Goal: Information Seeking & Learning: Learn about a topic

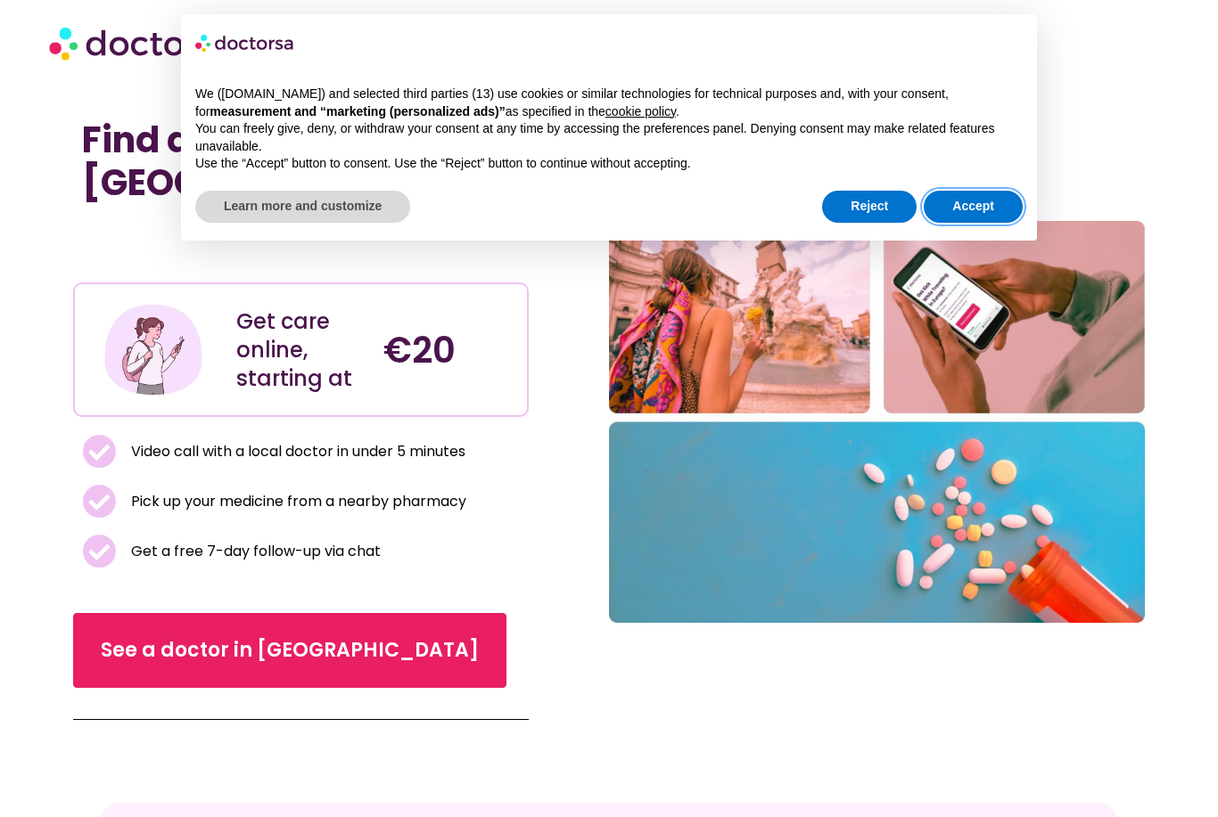
click at [983, 199] on button "Accept" at bounding box center [972, 207] width 99 height 32
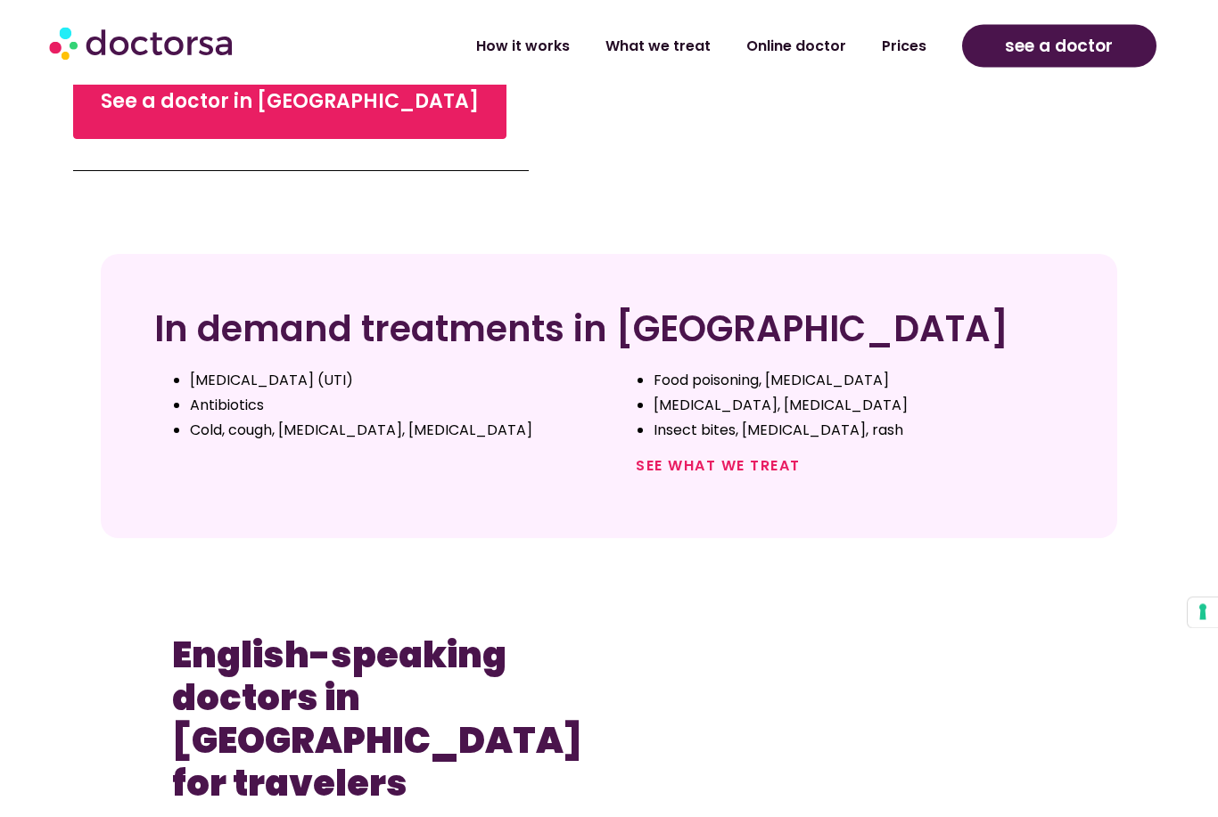
scroll to position [549, 0]
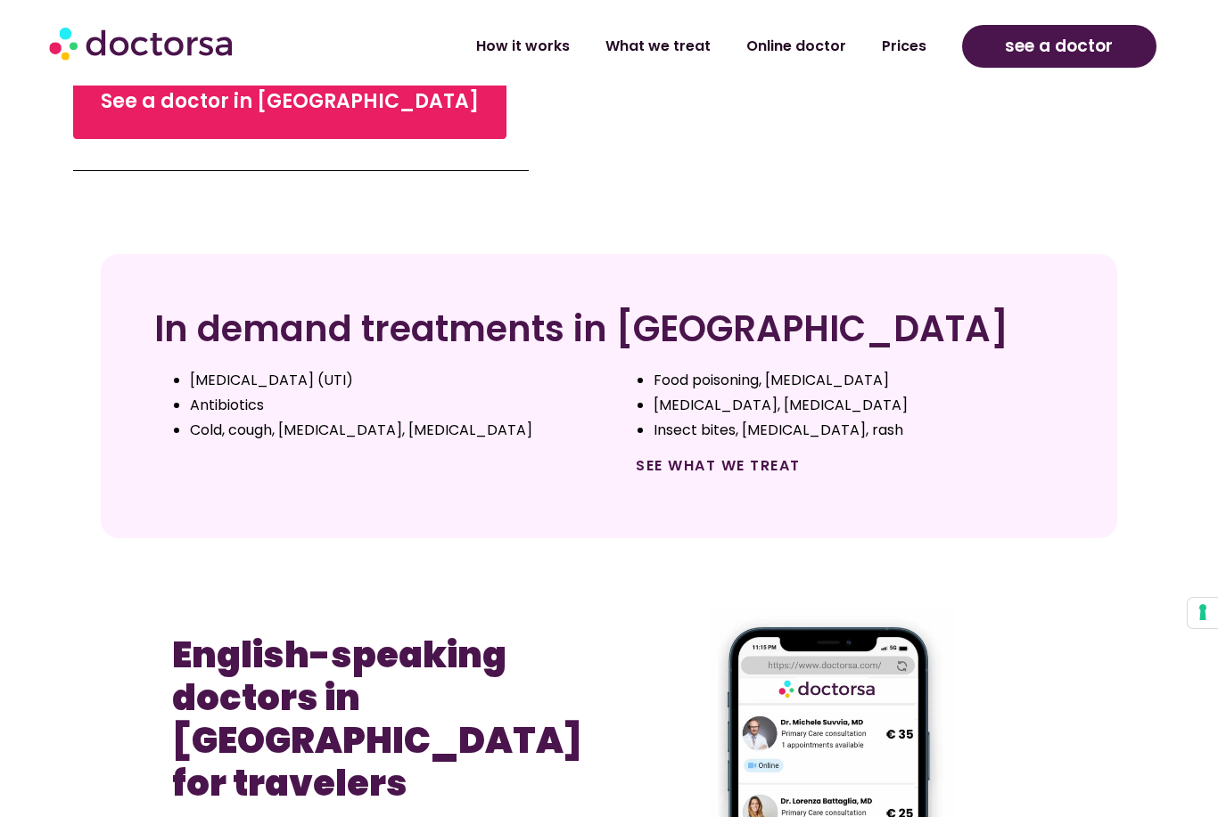
click at [754, 471] on link "See what we treat" at bounding box center [718, 465] width 165 height 21
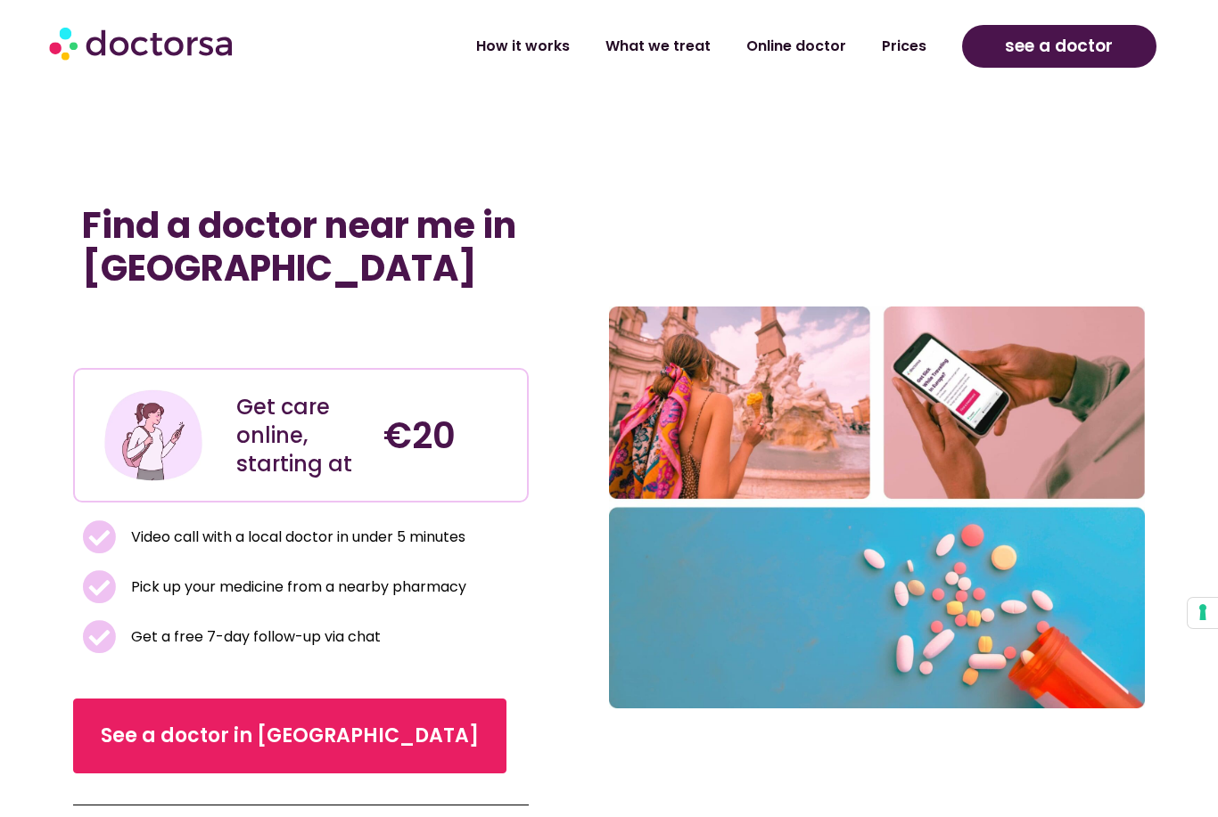
scroll to position [606, 0]
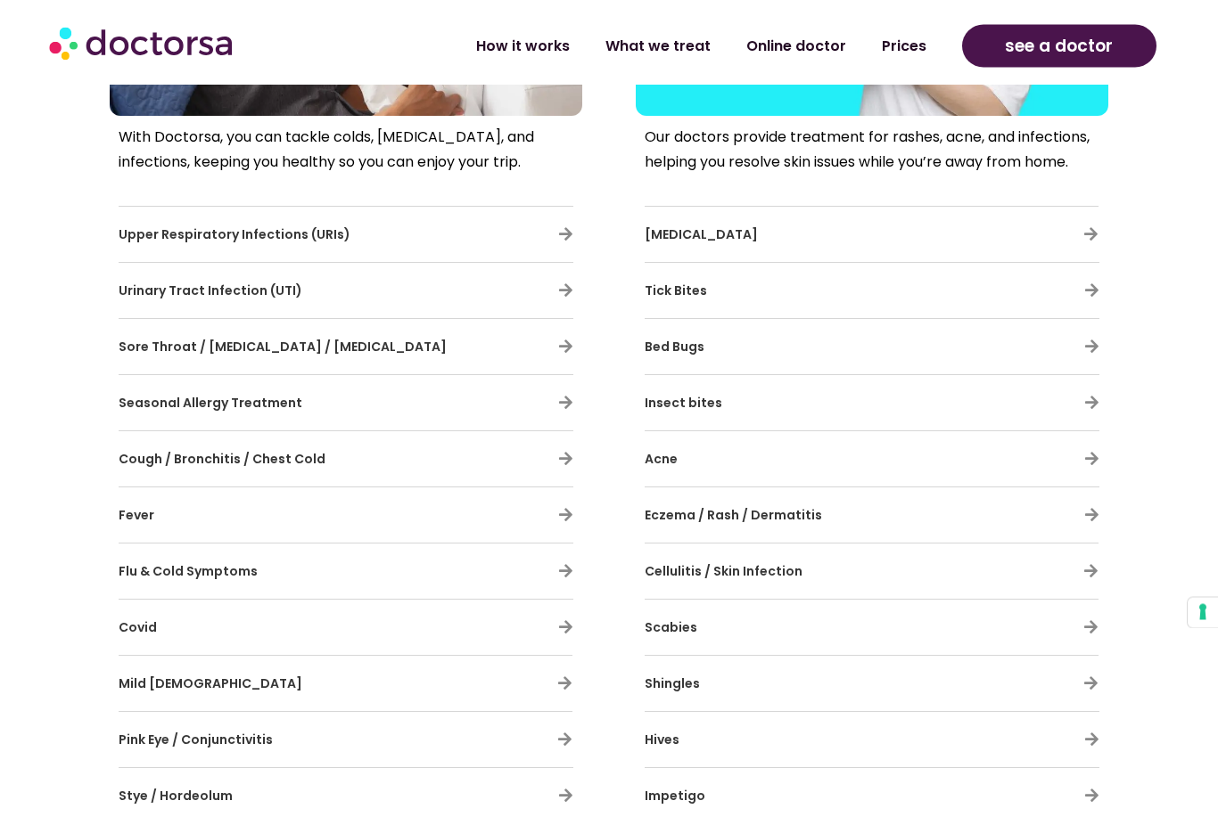
scroll to position [873, 0]
click at [574, 623] on div "With Doctorsa, you can tackle colds, [MEDICAL_DATA], and infections, keeping yo…" at bounding box center [346, 671] width 472 height 1110
click at [572, 630] on icon at bounding box center [565, 627] width 15 height 15
click at [143, 628] on span "Covid" at bounding box center [138, 628] width 38 height 18
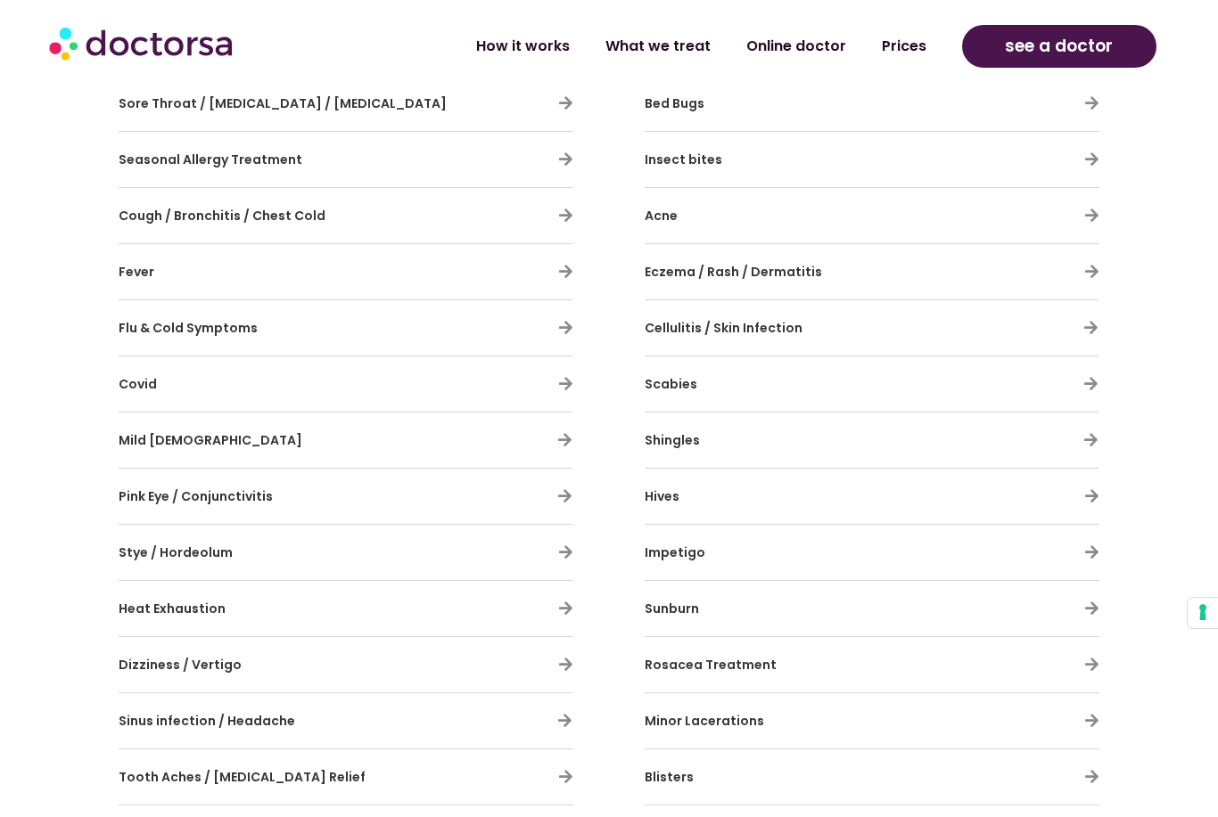
scroll to position [1115, 0]
click at [149, 398] on h3 "Covid" at bounding box center [294, 384] width 350 height 37
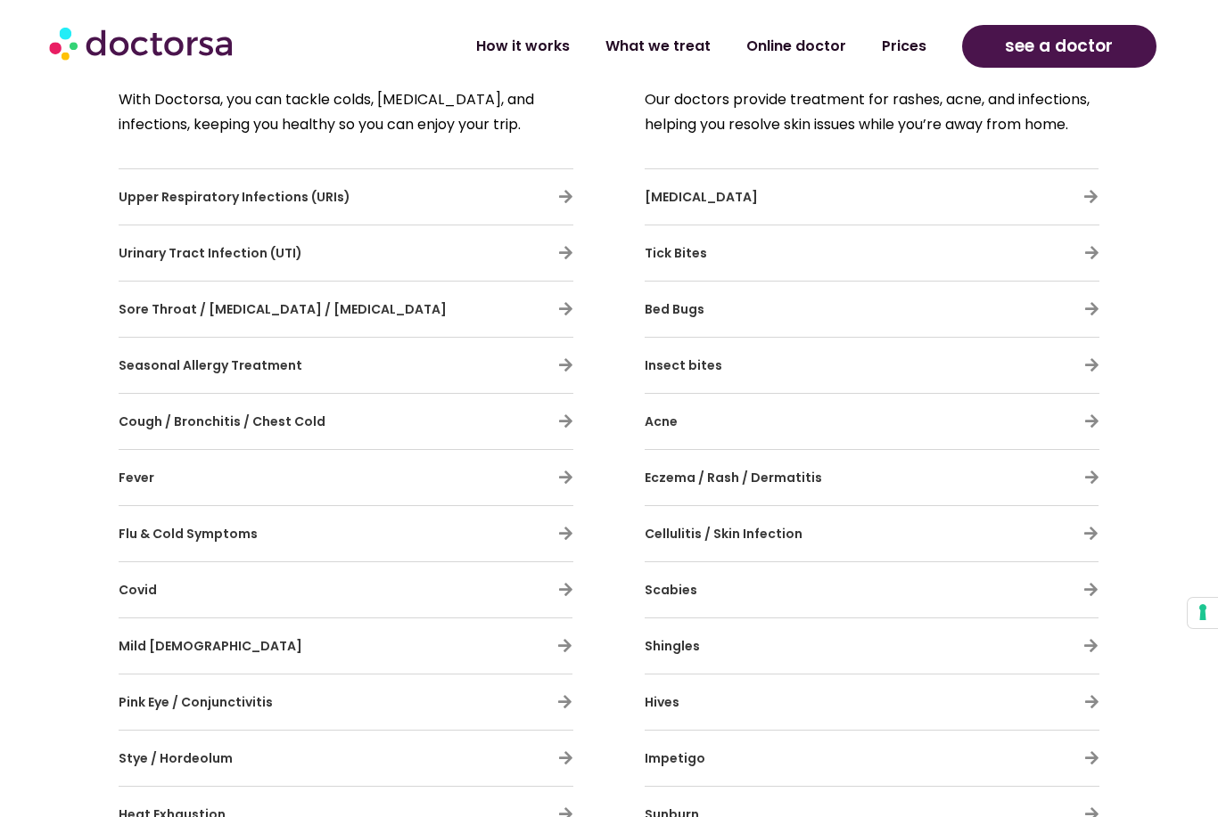
scroll to position [995, 0]
click at [143, 582] on span "Covid" at bounding box center [138, 591] width 38 height 18
click at [136, 606] on h3 "Covid" at bounding box center [294, 590] width 350 height 37
click at [577, 607] on div "With Doctorsa, you can tackle colds, [MEDICAL_DATA], and infections, keeping yo…" at bounding box center [346, 634] width 472 height 1110
click at [562, 588] on icon at bounding box center [565, 590] width 15 height 15
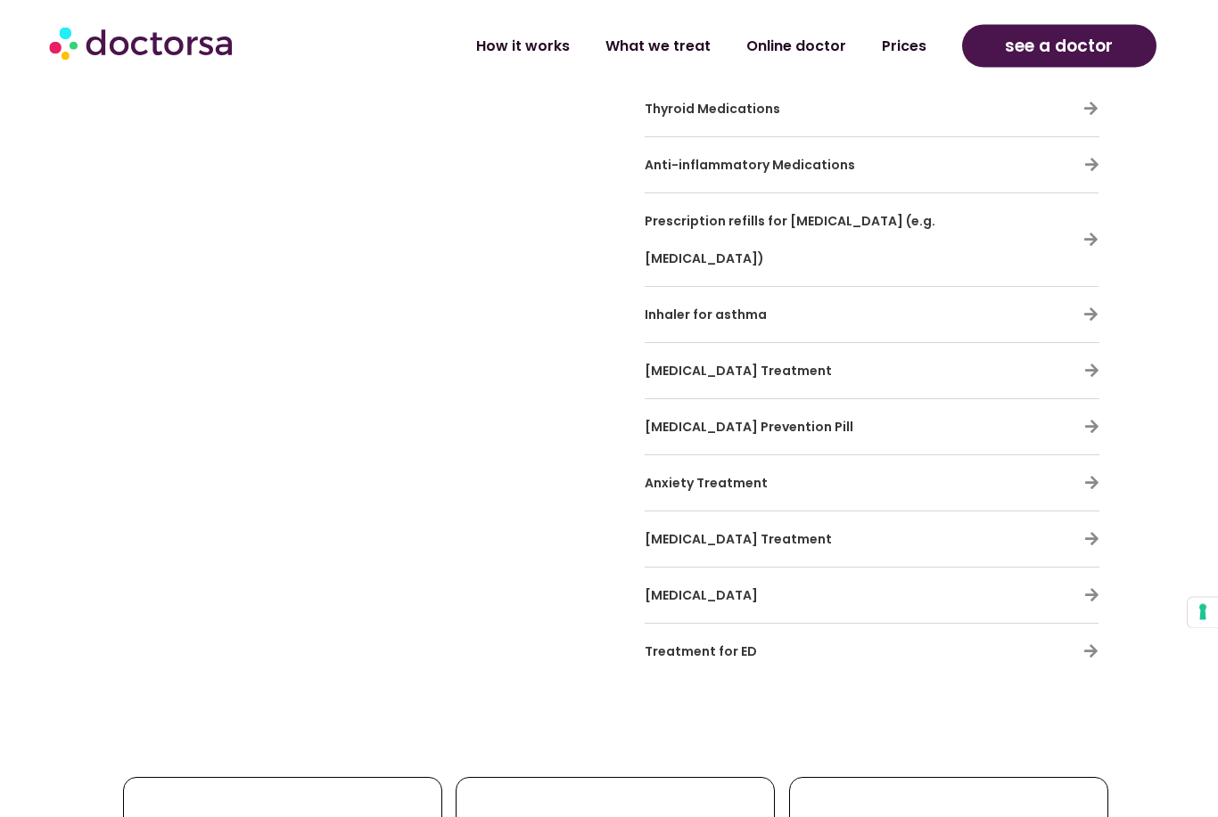
scroll to position [5604, 0]
click at [742, 587] on span "[MEDICAL_DATA]" at bounding box center [700, 596] width 113 height 18
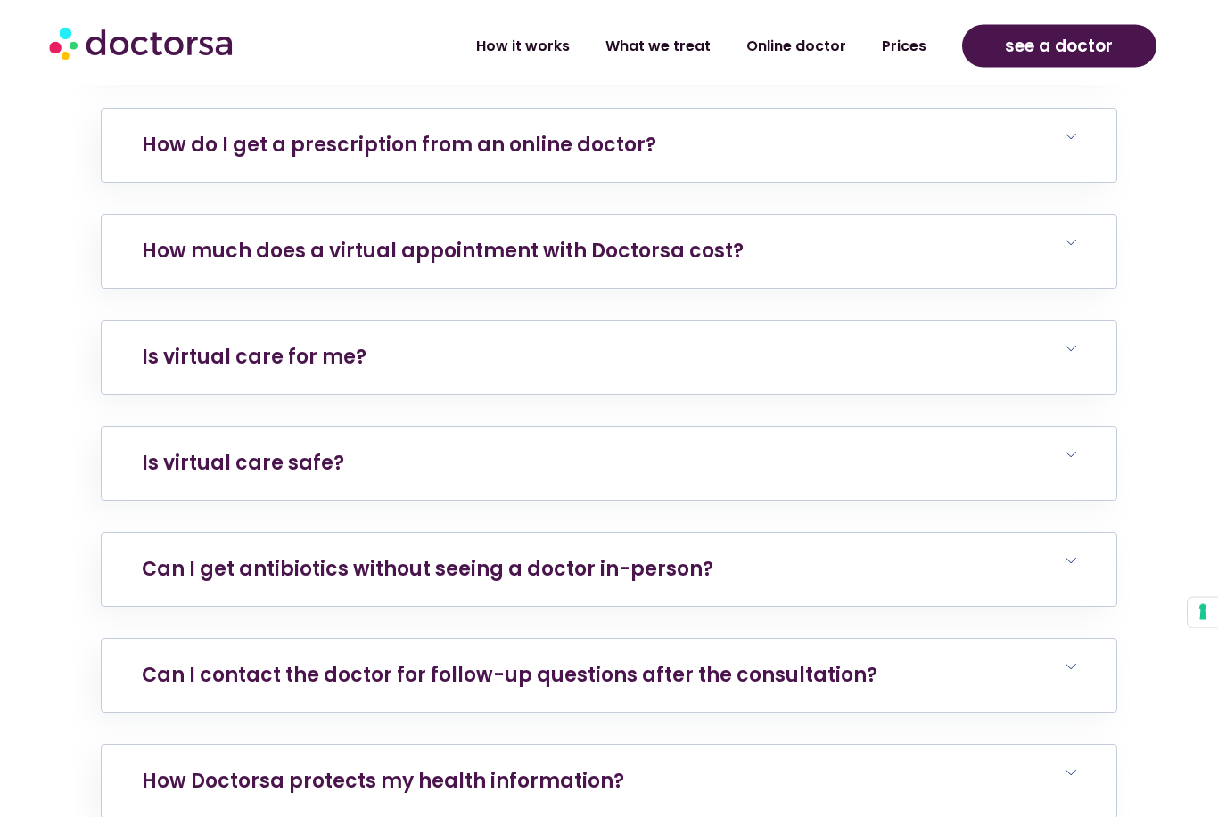
scroll to position [7541, 0]
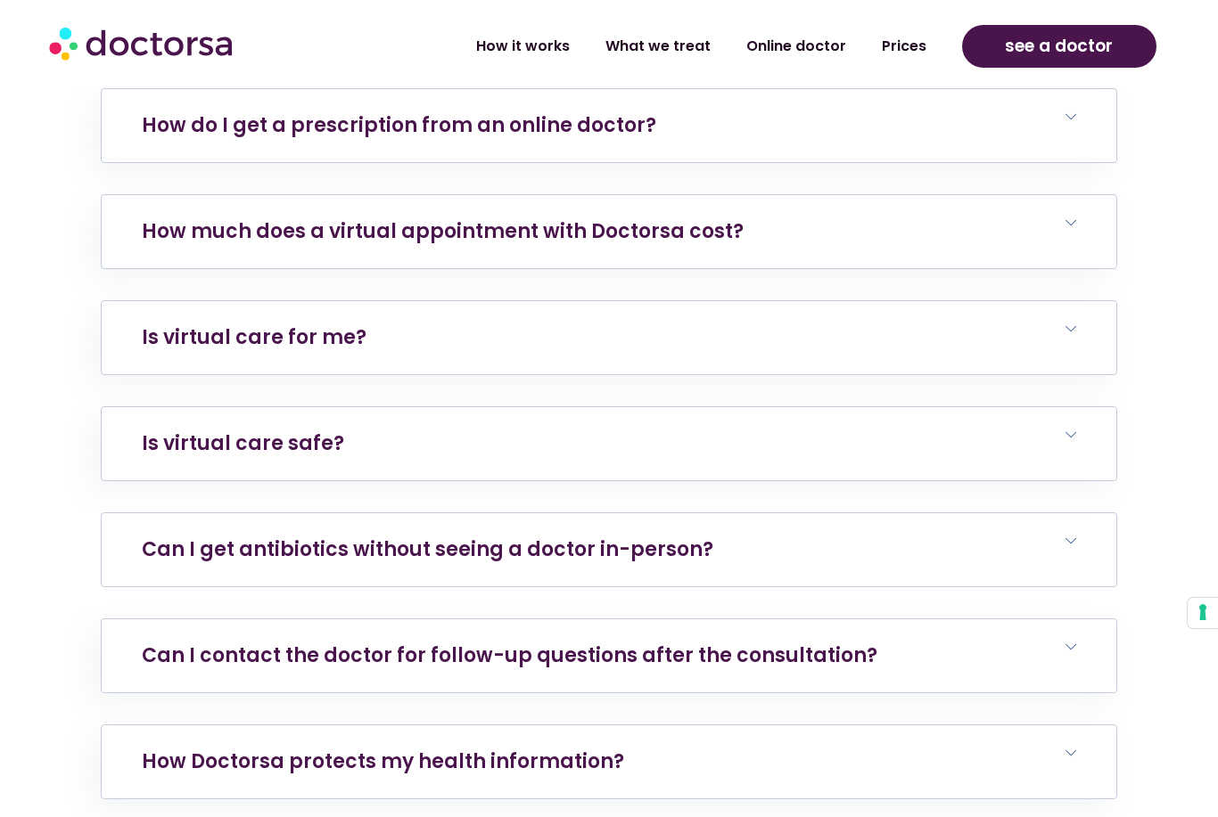
click at [710, 513] on h6 "Can I get antibiotics without seeing a doctor in-person?" at bounding box center [609, 549] width 1014 height 73
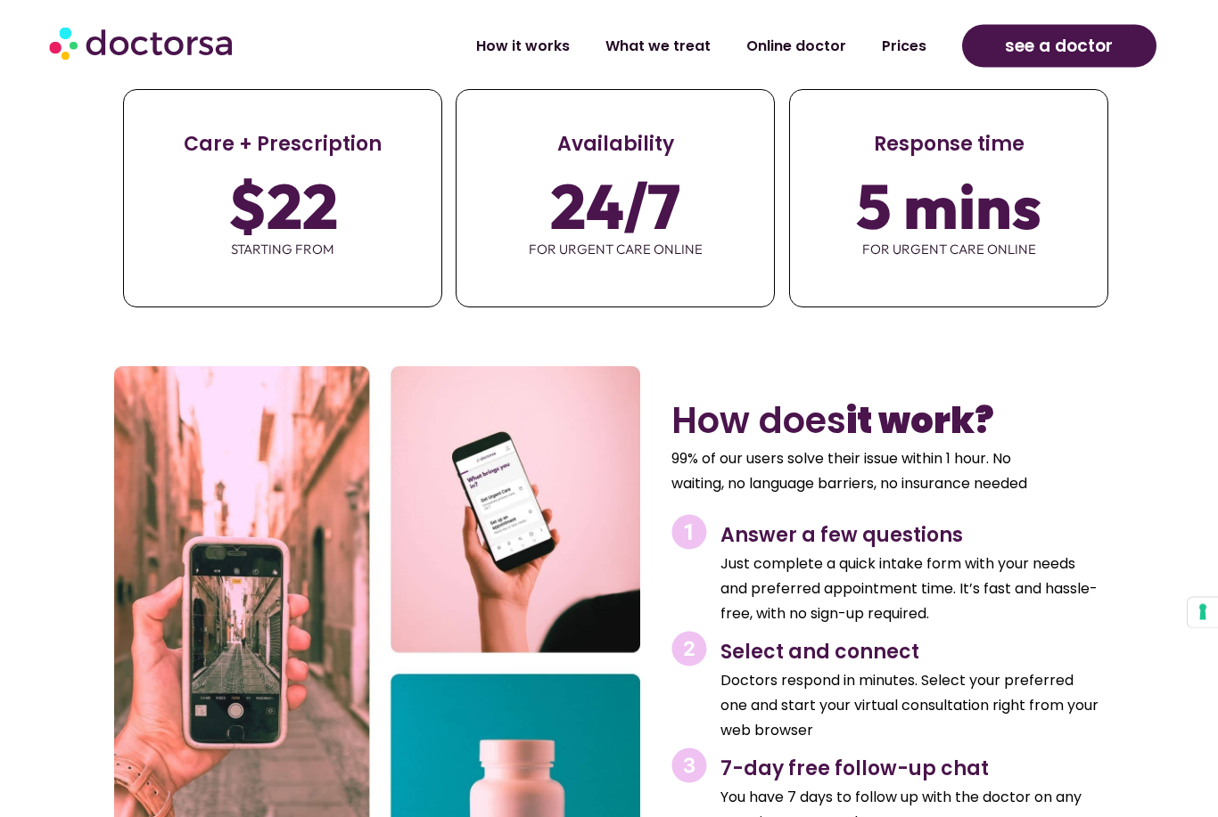
scroll to position [6235, 0]
